Goal: Task Accomplishment & Management: Complete application form

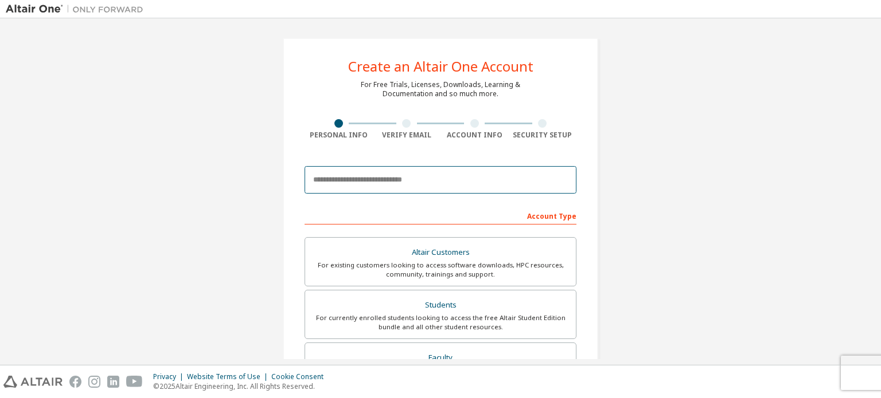
click at [385, 178] on input "email" at bounding box center [440, 180] width 272 height 28
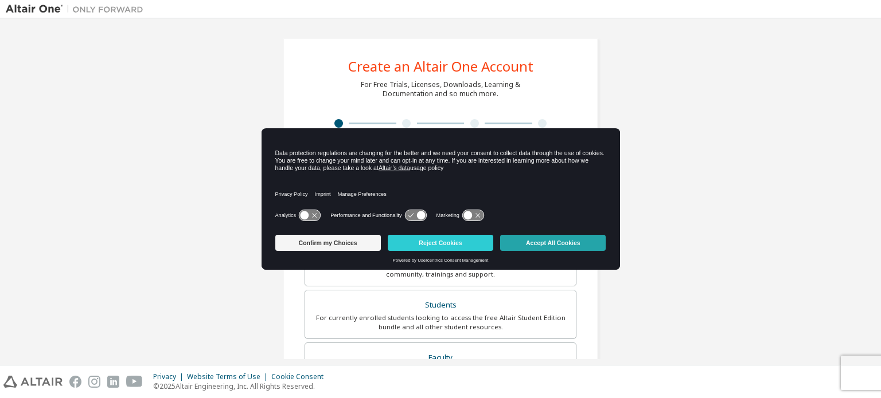
click at [533, 245] on button "Accept All Cookies" at bounding box center [552, 243] width 105 height 16
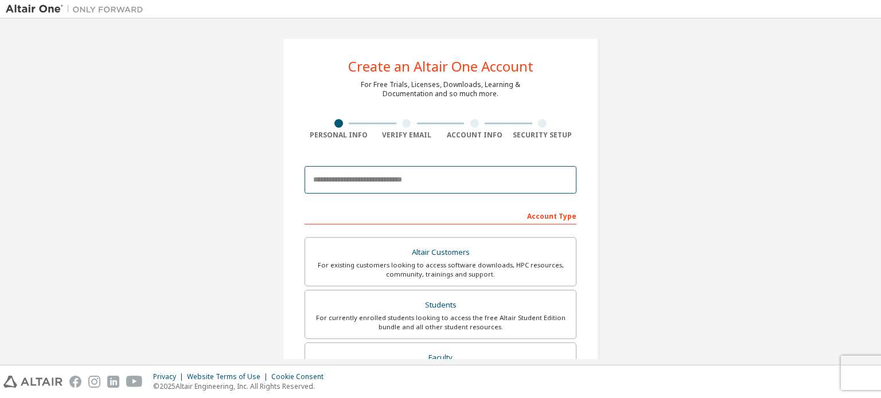
click at [390, 192] on input "email" at bounding box center [440, 180] width 272 height 28
type input "**********"
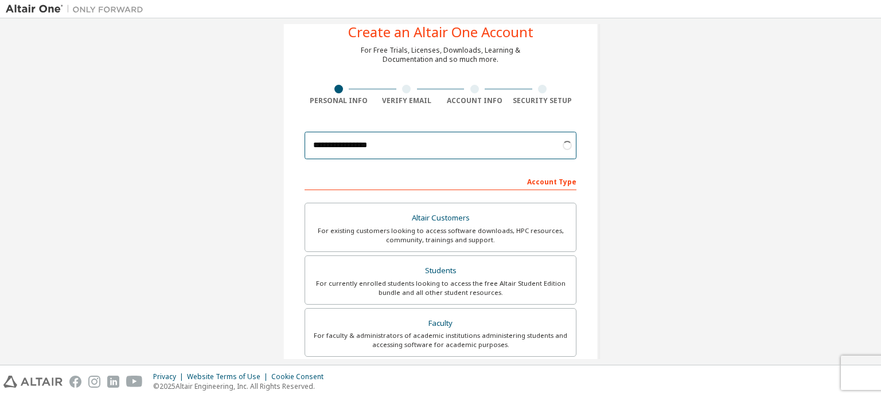
scroll to position [36, 0]
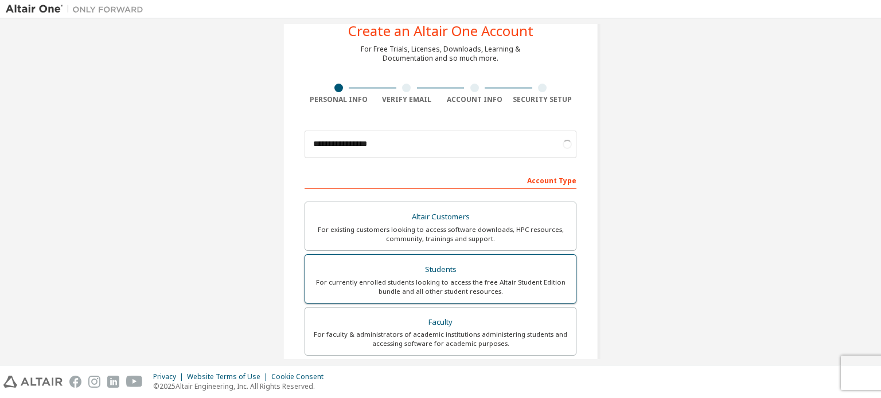
click at [431, 288] on div "For currently enrolled students looking to access the free Altair Student Editi…" at bounding box center [440, 287] width 257 height 18
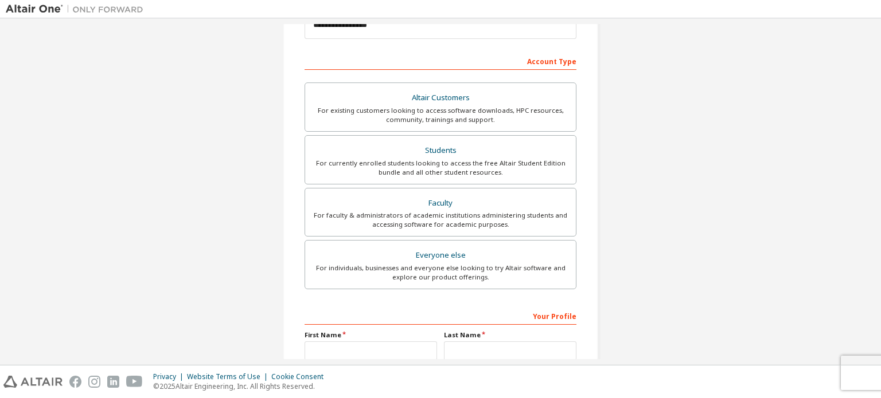
scroll to position [269, 0]
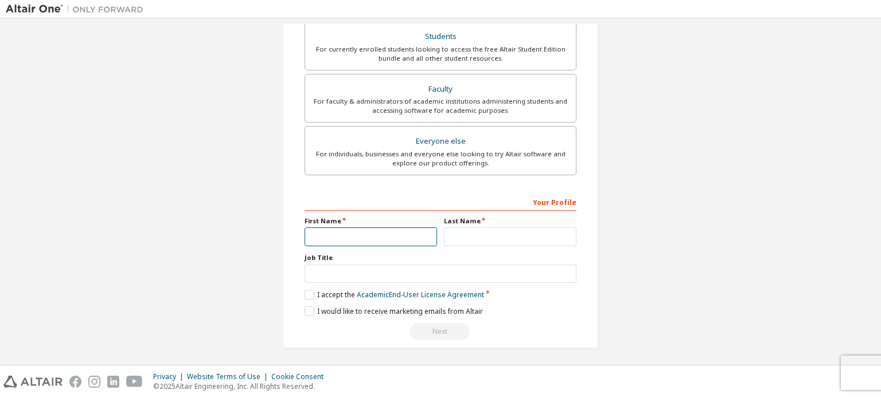
click at [355, 238] on input "text" at bounding box center [370, 237] width 132 height 19
type input "**********"
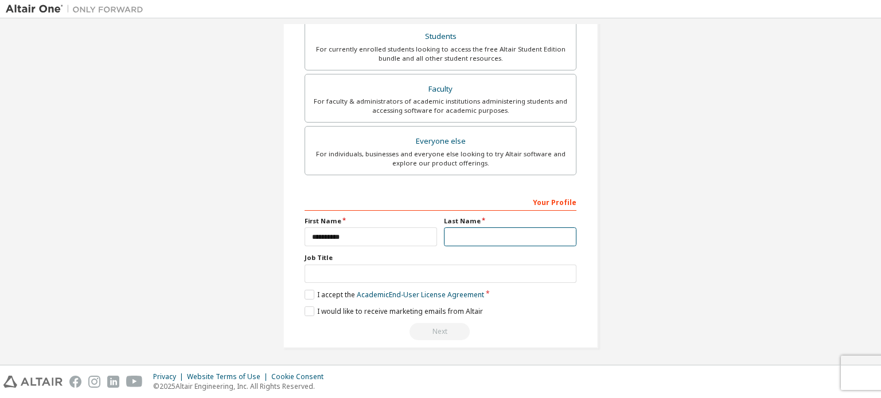
click at [499, 229] on input "text" at bounding box center [510, 237] width 132 height 19
type input "**********"
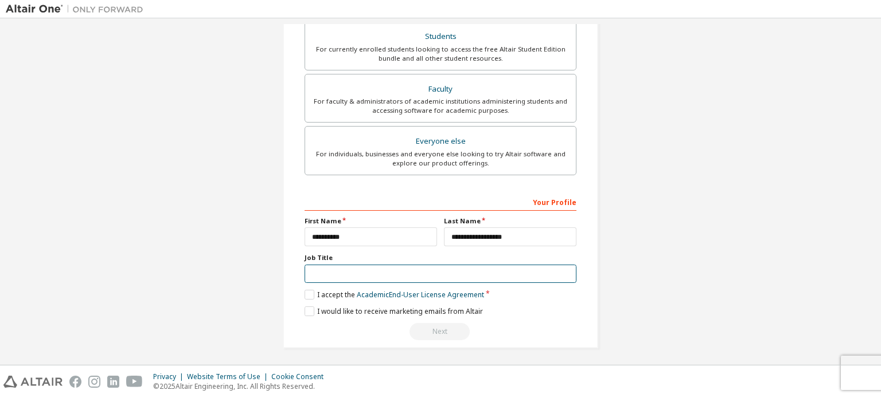
click at [419, 273] on input "text" at bounding box center [440, 274] width 272 height 19
type input "*"
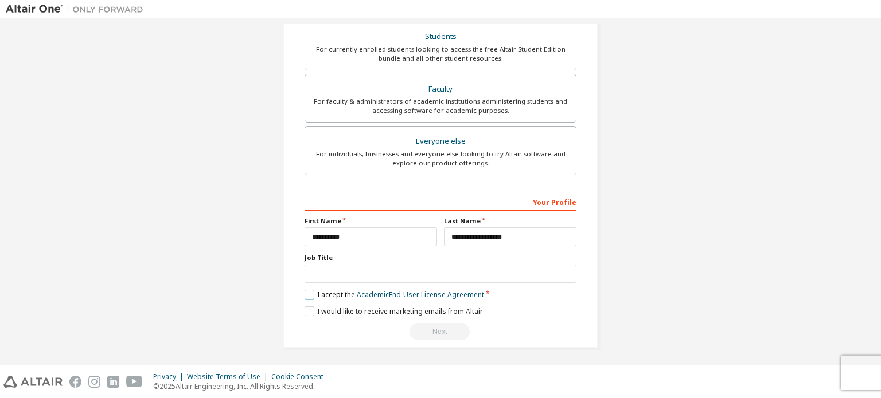
click at [308, 293] on label "I accept the Academic End-User License Agreement" at bounding box center [393, 295] width 179 height 10
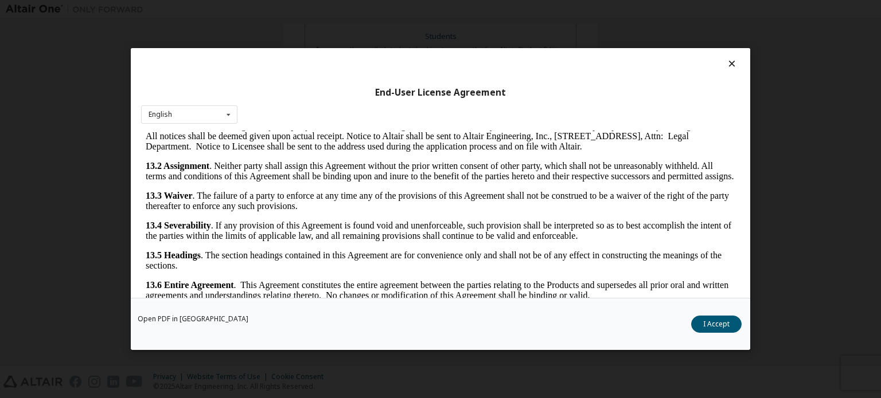
scroll to position [25, 0]
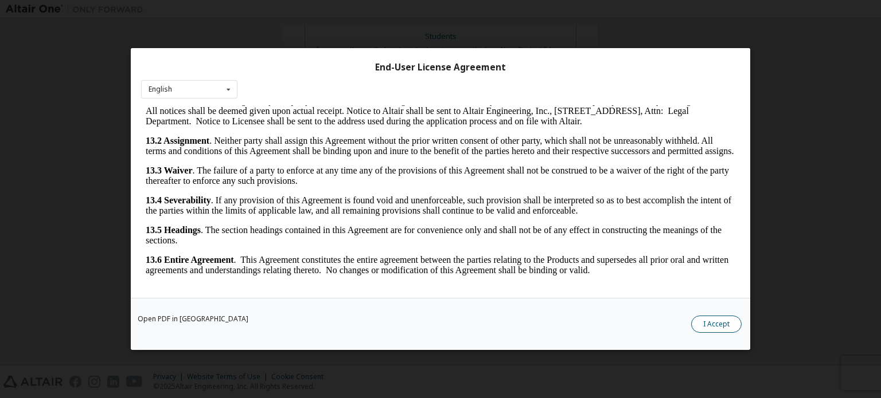
click at [705, 331] on button "I Accept" at bounding box center [716, 324] width 50 height 17
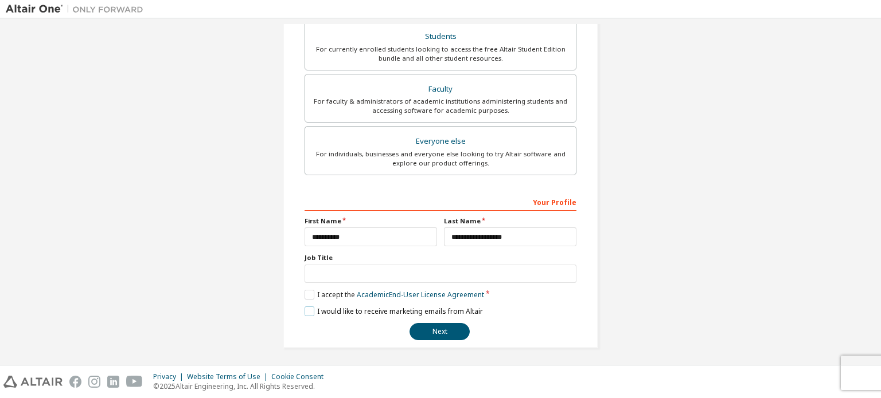
click at [416, 311] on label "I would like to receive marketing emails from Altair" at bounding box center [393, 312] width 178 height 10
click at [440, 330] on button "Next" at bounding box center [439, 331] width 60 height 17
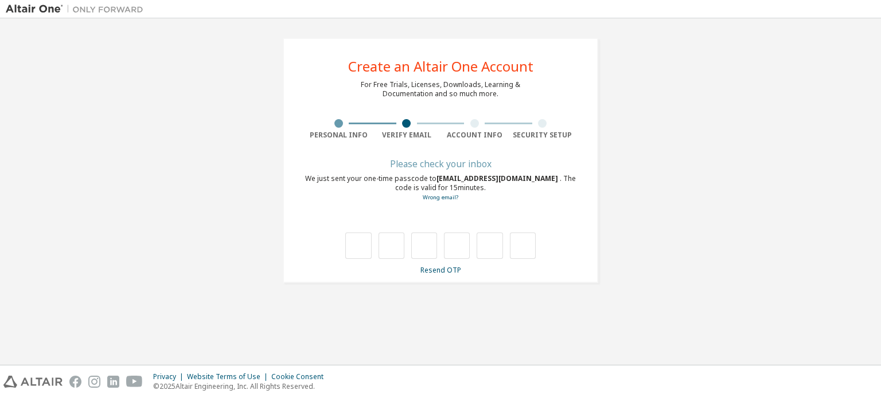
scroll to position [0, 0]
type input "*"
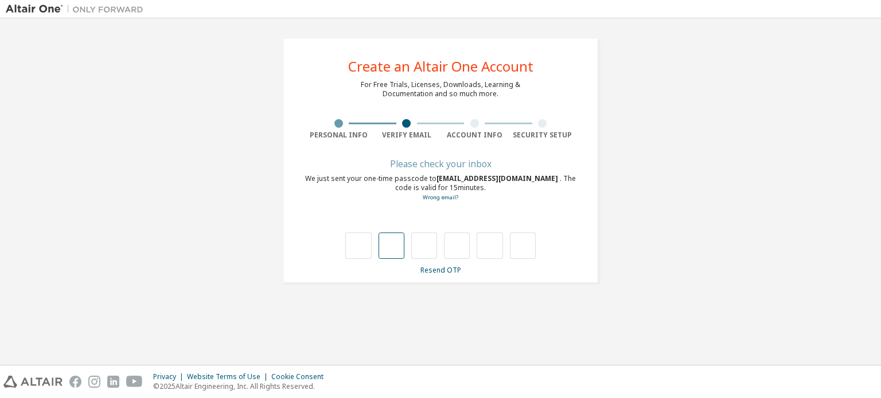
type input "*"
click at [456, 213] on form "Find and select ITESM ([GEOGRAPHIC_DATA]) [GEOGRAPHIC_DATA] ([GEOGRAPHIC_DATA])…" at bounding box center [440, 237] width 272 height 58
click at [428, 221] on div "Find and select" at bounding box center [436, 224] width 249 height 7
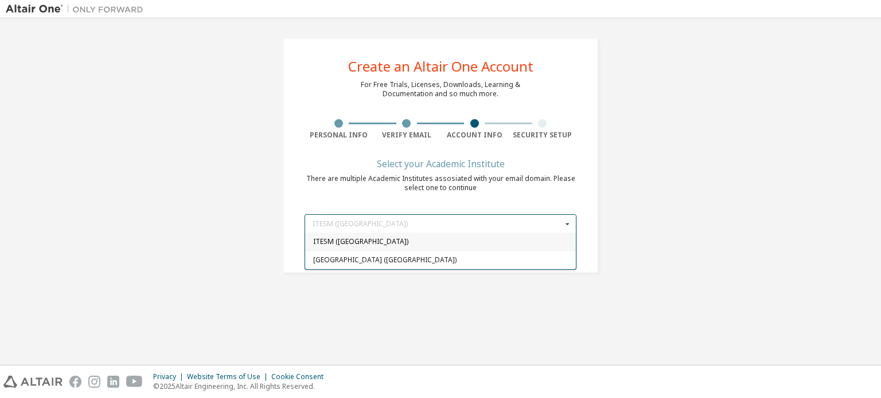
click at [408, 240] on span "ITESM ([GEOGRAPHIC_DATA])" at bounding box center [440, 242] width 255 height 7
type input "*****"
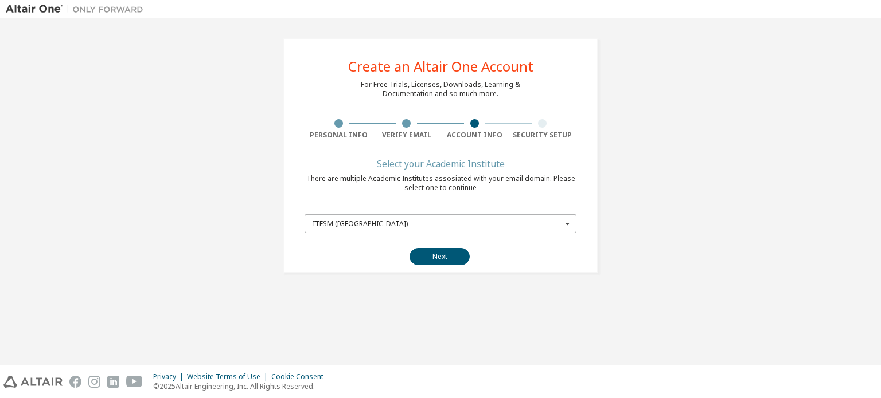
click at [446, 217] on input "text" at bounding box center [441, 224] width 271 height 18
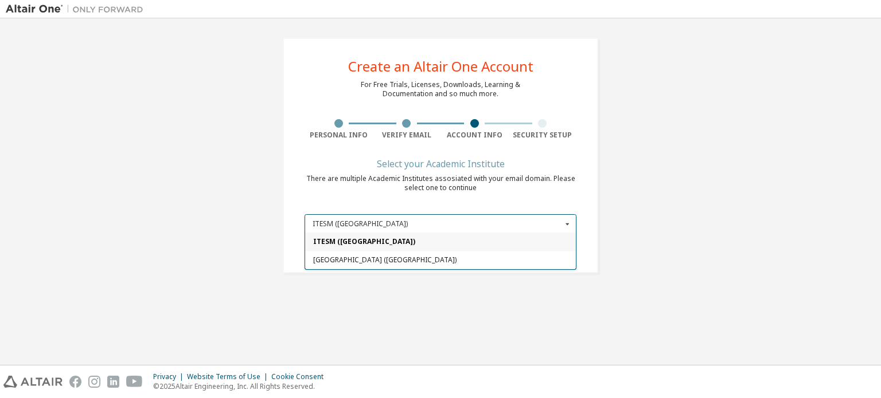
click at [500, 201] on div "Create an Altair One Account For Free Trials, Licenses, Downloads, Learning & D…" at bounding box center [440, 156] width 315 height 236
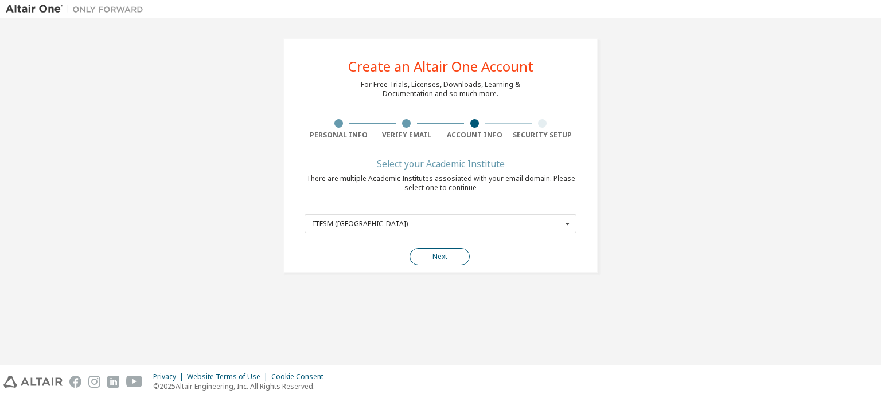
click at [437, 258] on button "Next" at bounding box center [439, 256] width 60 height 17
